Goal: Check status: Check status

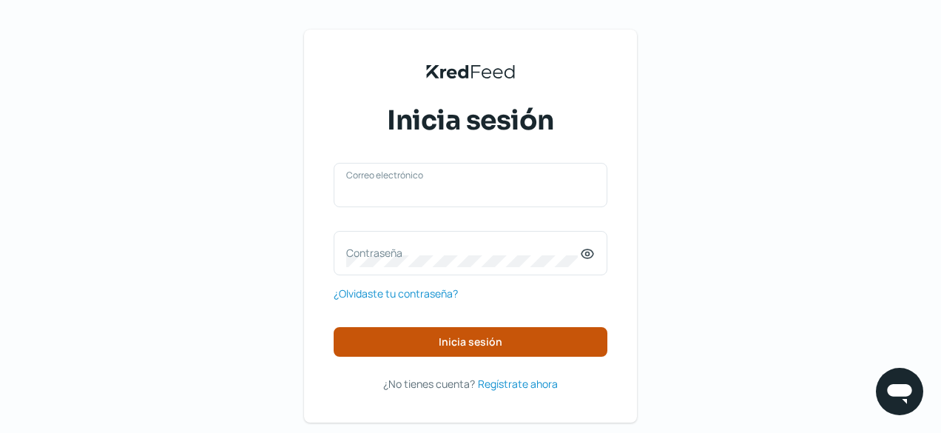
type input "[PERSON_NAME][EMAIL_ADDRESS][PERSON_NAME][DOMAIN_NAME]"
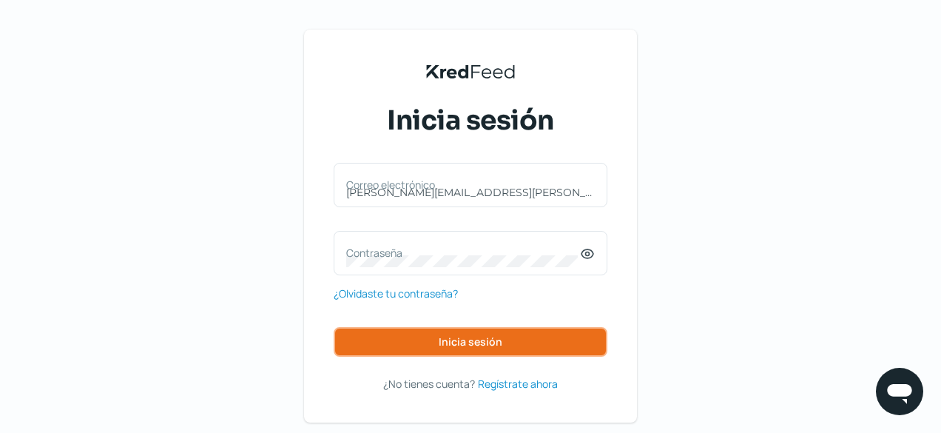
click at [497, 340] on span "Inicia sesión" at bounding box center [471, 342] width 64 height 10
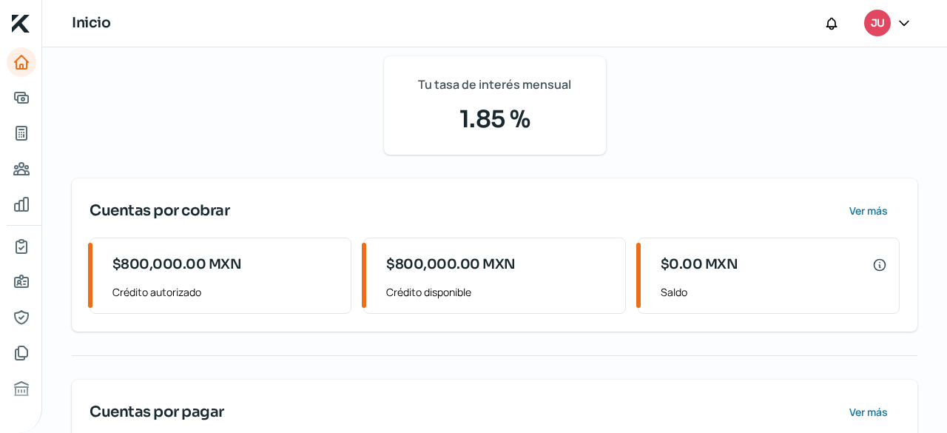
scroll to position [296, 0]
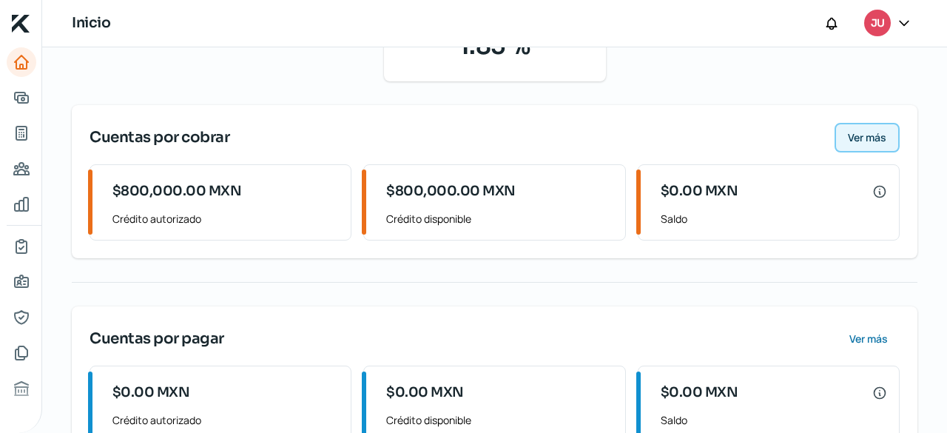
click at [849, 133] on span "Ver más" at bounding box center [867, 137] width 38 height 10
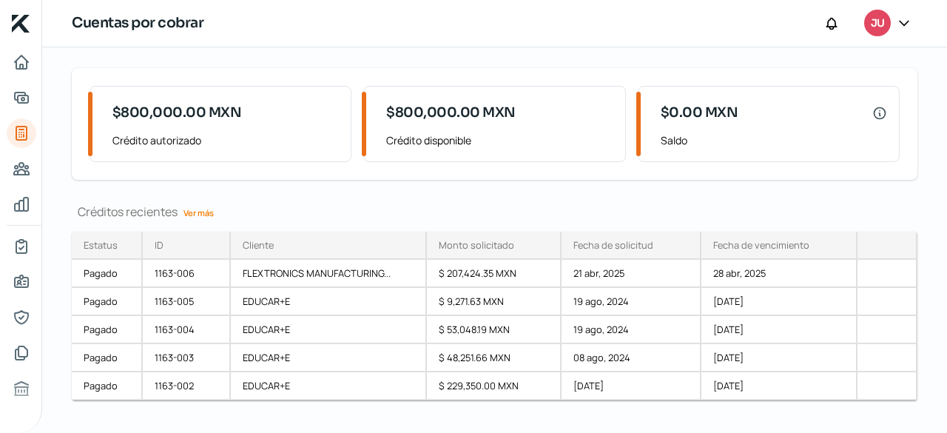
scroll to position [115, 0]
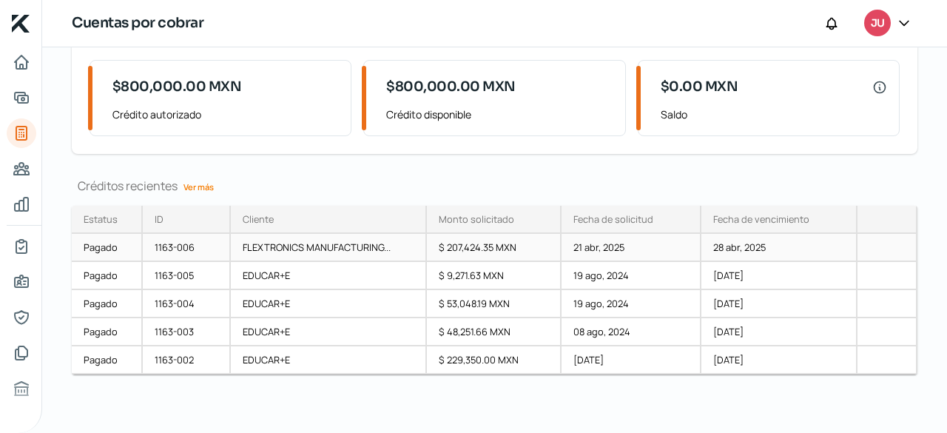
click at [736, 242] on div "28 abr, 2025" at bounding box center [780, 248] width 156 height 28
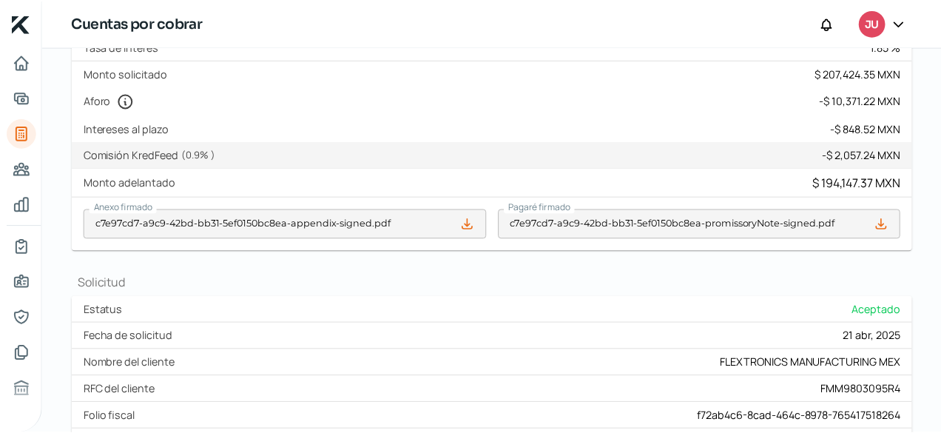
scroll to position [518, 0]
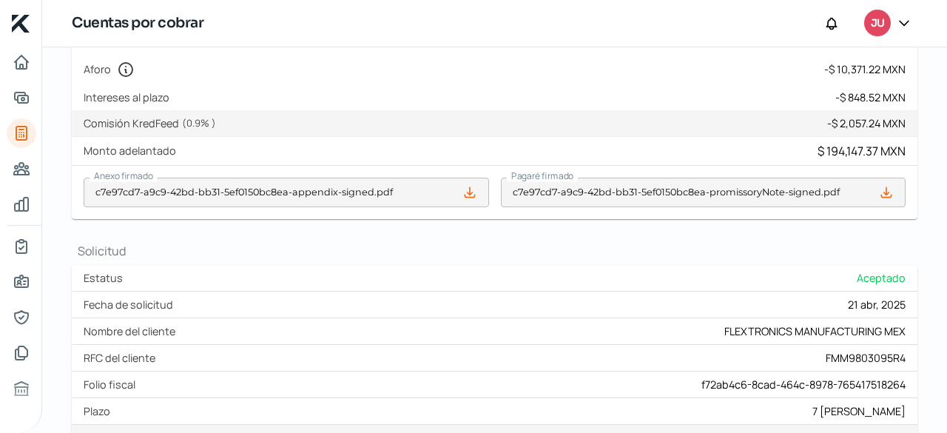
click at [901, 26] on icon at bounding box center [904, 23] width 15 height 15
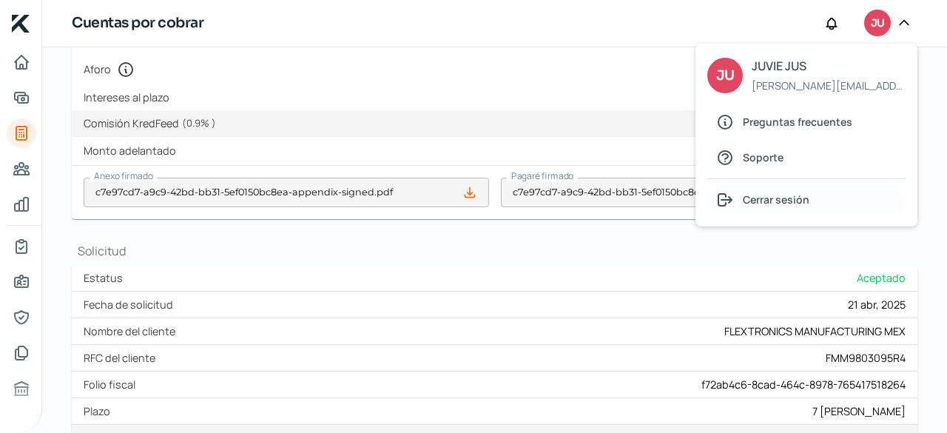
click at [801, 187] on div "Cerrar sesión" at bounding box center [807, 200] width 198 height 30
